Goal: Task Accomplishment & Management: Manage account settings

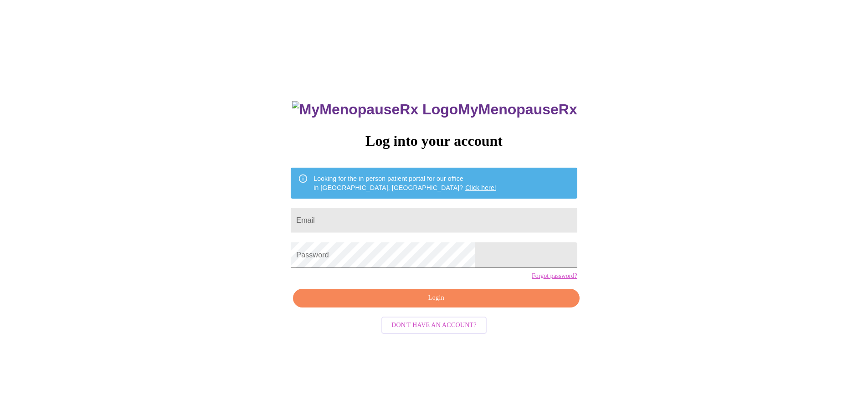
click at [437, 214] on input "Email" at bounding box center [434, 221] width 286 height 26
click at [420, 226] on input "Email" at bounding box center [434, 221] width 286 height 26
type input "[PERSON_NAME][EMAIL_ADDRESS][DOMAIN_NAME]"
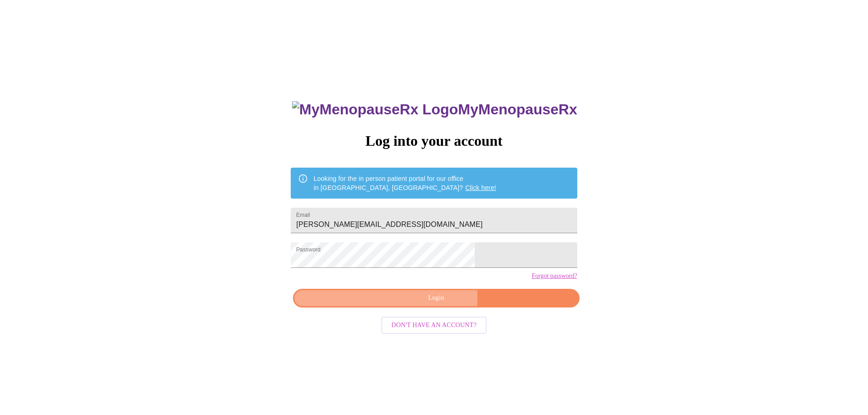
click at [437, 304] on span "Login" at bounding box center [435, 297] width 265 height 11
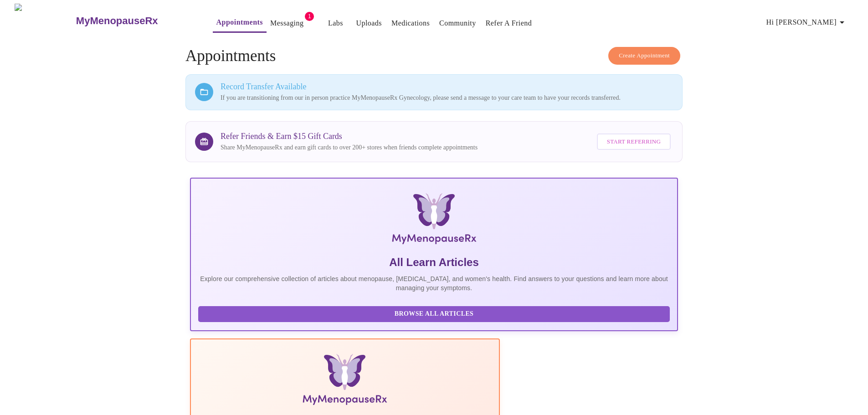
click at [270, 19] on link "Messaging" at bounding box center [286, 23] width 33 height 13
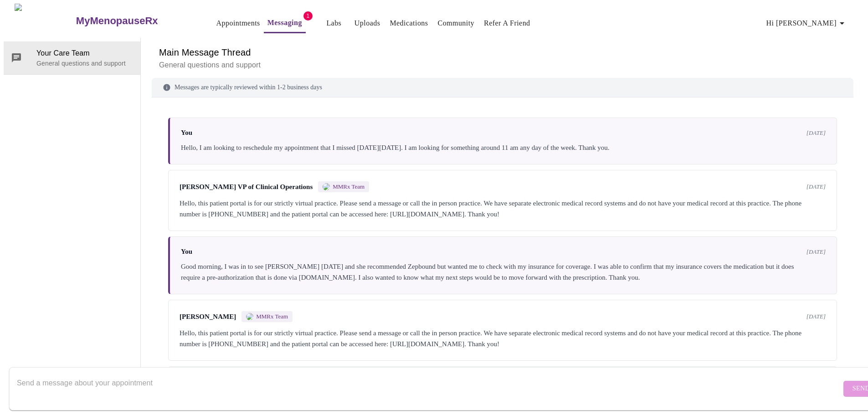
click at [216, 18] on link "Appointments" at bounding box center [238, 23] width 44 height 13
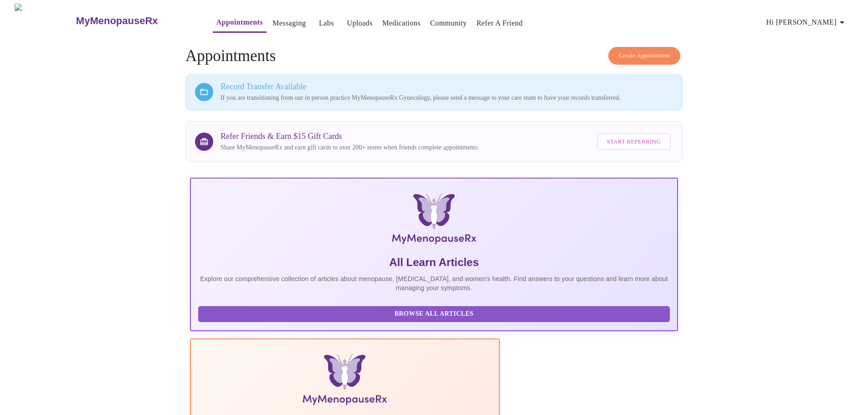
click at [347, 17] on link "Uploads" at bounding box center [360, 23] width 26 height 13
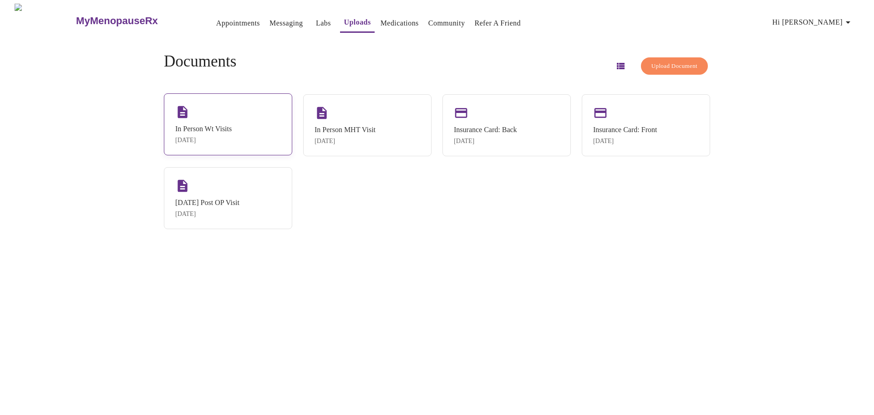
click at [205, 138] on div "[DATE]" at bounding box center [203, 140] width 56 height 7
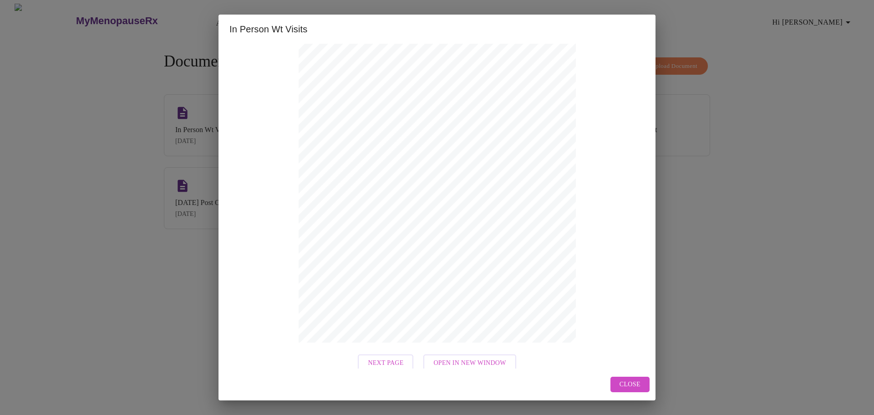
scroll to position [85, 0]
click at [392, 353] on span "Next Page" at bounding box center [386, 351] width 36 height 11
click at [426, 354] on span "Next Page" at bounding box center [426, 351] width 36 height 11
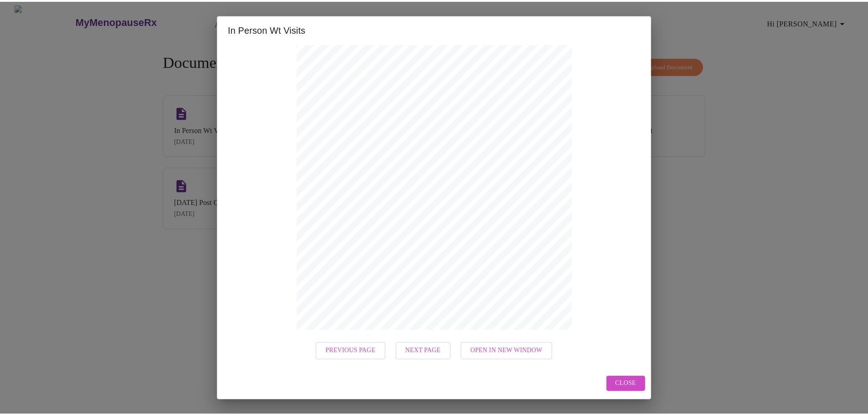
scroll to position [0, 0]
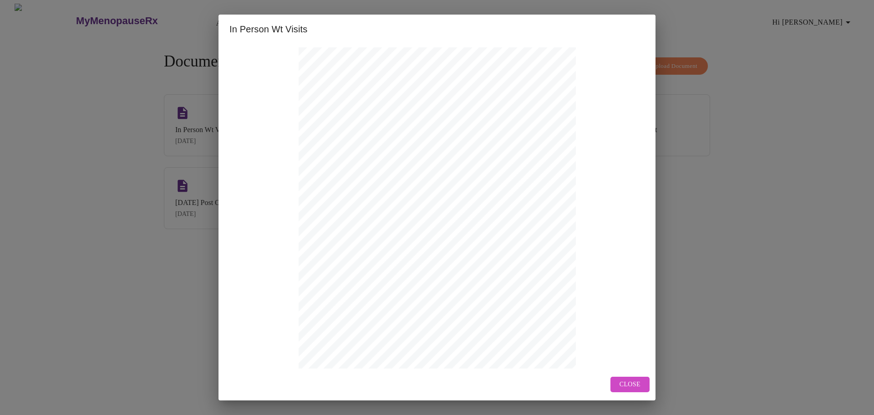
click at [614, 384] on button "Close" at bounding box center [630, 385] width 39 height 16
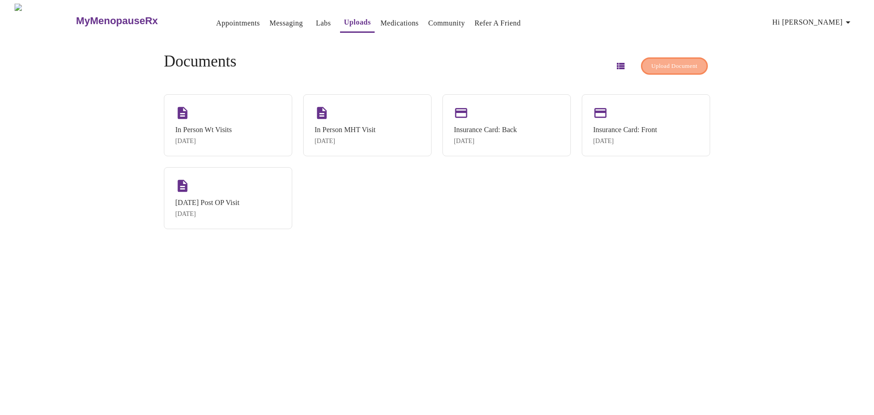
click at [674, 65] on span "Upload Document" at bounding box center [675, 66] width 46 height 10
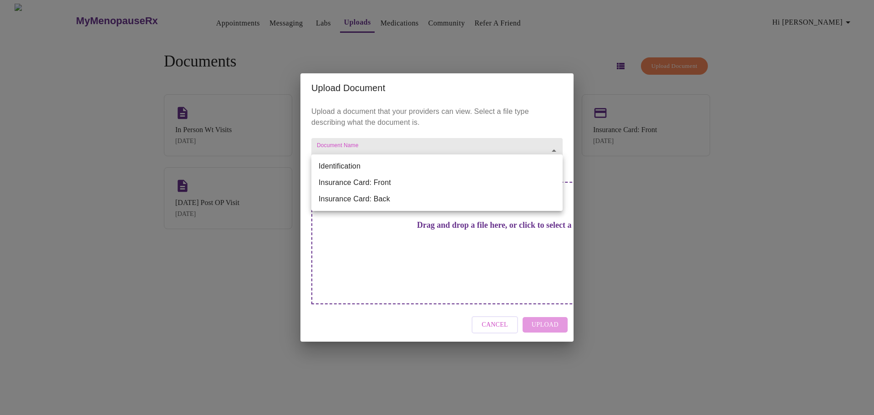
click at [414, 171] on body "MyMenopauseRx Appointments Messaging Labs Uploads Medications Community Refer a…" at bounding box center [437, 211] width 867 height 415
click at [358, 167] on li "Identification" at bounding box center [436, 166] width 251 height 16
type input "Identification"
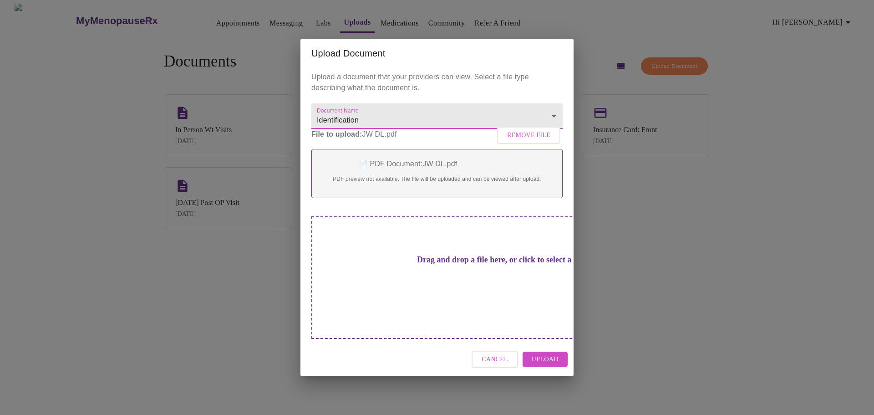
click at [556, 354] on span "Upload" at bounding box center [545, 359] width 27 height 11
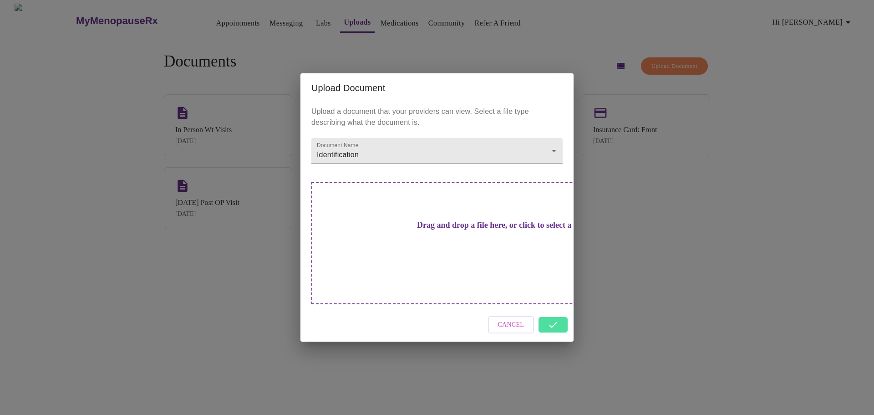
click at [547, 308] on div "Cancel" at bounding box center [437, 325] width 273 height 34
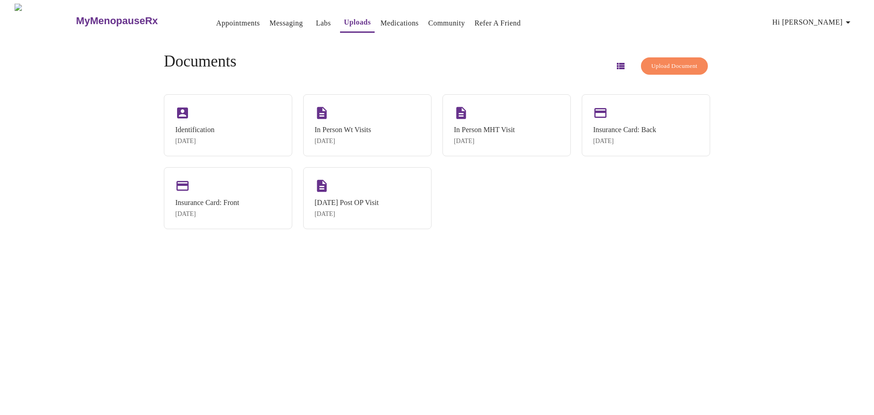
click at [216, 20] on link "Appointments" at bounding box center [238, 23] width 44 height 13
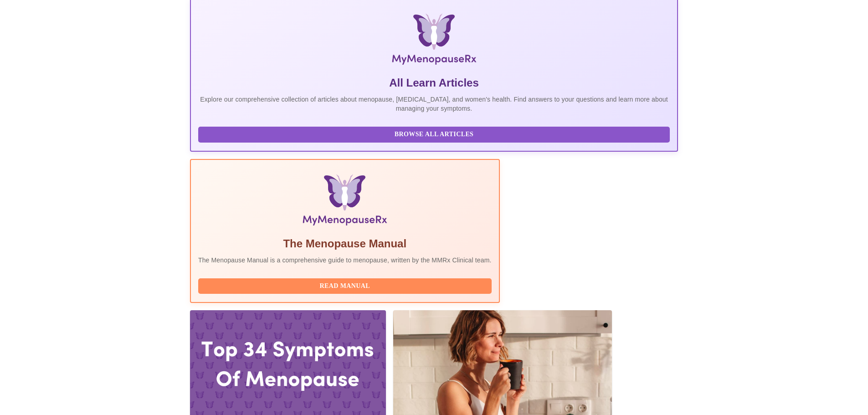
scroll to position [206, 0]
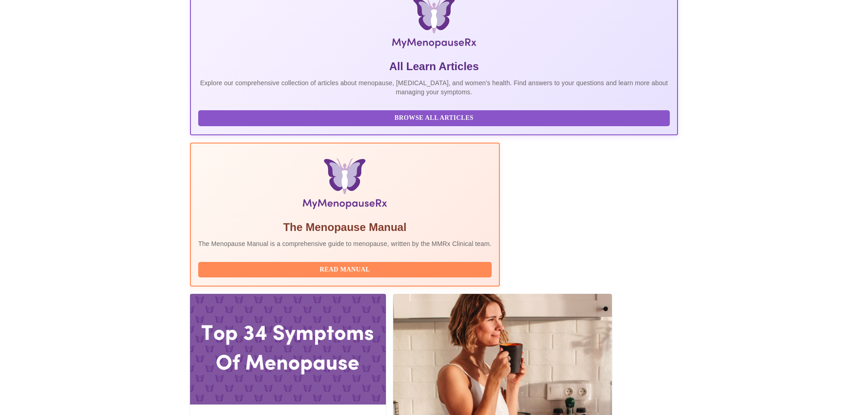
scroll to position [0, 0]
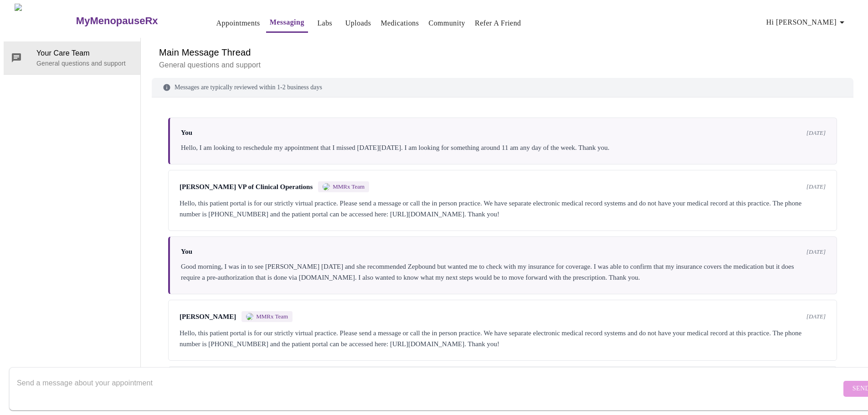
scroll to position [49, 0]
